Goal: Task Accomplishment & Management: Manage account settings

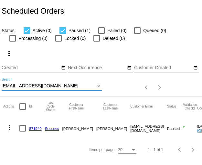
drag, startPoint x: 57, startPoint y: 85, endPoint x: 3, endPoint y: 85, distance: 53.8
click at [3, 85] on input "[EMAIL_ADDRESS][DOMAIN_NAME]" at bounding box center [49, 85] width 94 height 5
type input "j"
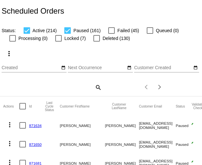
click at [97, 87] on mat-icon "search" at bounding box center [98, 87] width 8 height 10
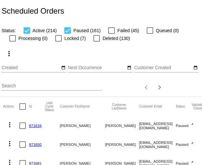
click at [64, 88] on input "Search" at bounding box center [52, 85] width 100 height 5
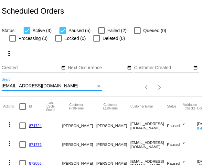
type input "[EMAIL_ADDRESS][DOMAIN_NAME]"
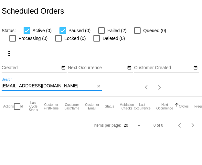
click at [104, 29] on div at bounding box center [101, 30] width 6 height 6
click at [102, 34] on input "Failed (2)" at bounding box center [101, 34] width 0 height 0
checkbox input "true"
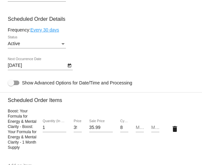
scroll to position [413, 0]
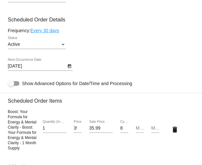
click at [62, 45] on div "Status" at bounding box center [63, 45] width 3 height 2
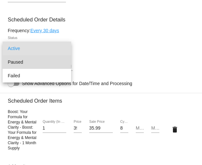
click at [47, 61] on span "Paused" at bounding box center [37, 62] width 58 height 14
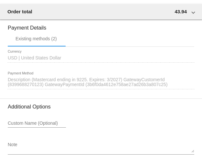
scroll to position [711, 0]
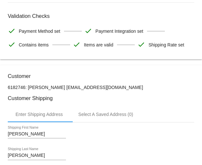
scroll to position [0, 0]
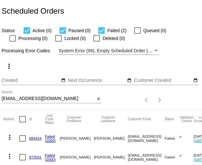
click at [39, 100] on input "[EMAIL_ADDRESS][DOMAIN_NAME]" at bounding box center [49, 98] width 94 height 5
drag, startPoint x: 59, startPoint y: 99, endPoint x: 6, endPoint y: 97, distance: 52.5
click at [6, 97] on input "[EMAIL_ADDRESS][DOMAIN_NAME]" at bounding box center [49, 98] width 94 height 5
type input "m"
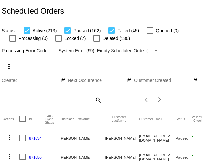
click at [97, 100] on mat-icon "search" at bounding box center [98, 100] width 8 height 10
click at [58, 98] on input "Search" at bounding box center [52, 98] width 100 height 5
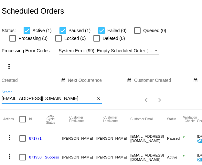
type input "[EMAIL_ADDRESS][DOMAIN_NAME]"
click at [117, 96] on div "Items per page: 20 1 - 2 of 2" at bounding box center [135, 100] width 67 height 18
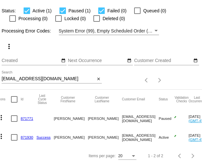
scroll to position [0, 6]
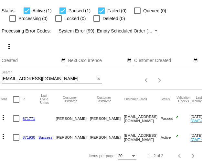
click at [30, 118] on link "871771" at bounding box center [29, 118] width 13 height 4
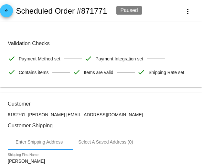
click at [6, 10] on mat-icon "arrow_back" at bounding box center [7, 12] width 8 height 8
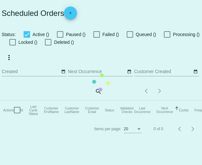
checkbox input "true"
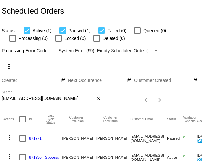
scroll to position [20, 0]
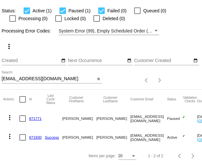
click at [34, 137] on link "871930" at bounding box center [35, 137] width 13 height 4
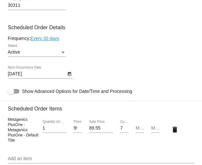
scroll to position [401, 0]
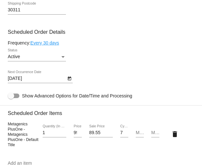
click at [69, 82] on icon "Open calendar" at bounding box center [69, 78] width 5 height 8
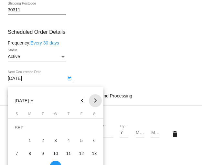
click at [95, 102] on button "Next month" at bounding box center [95, 100] width 13 height 13
click at [31, 139] on div "3" at bounding box center [30, 140] width 12 height 12
type input "[DATE]"
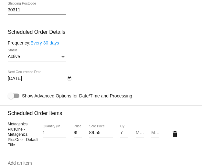
click at [99, 61] on div "Active Status" at bounding box center [101, 58] width 187 height 18
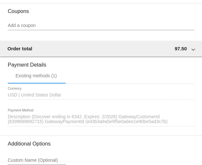
scroll to position [695, 0]
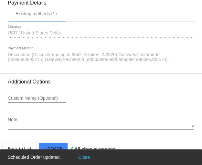
click at [88, 157] on button "Close" at bounding box center [84, 156] width 16 height 6
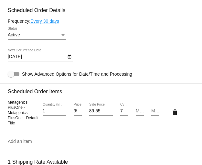
scroll to position [421, 0]
